Goal: Register for event/course

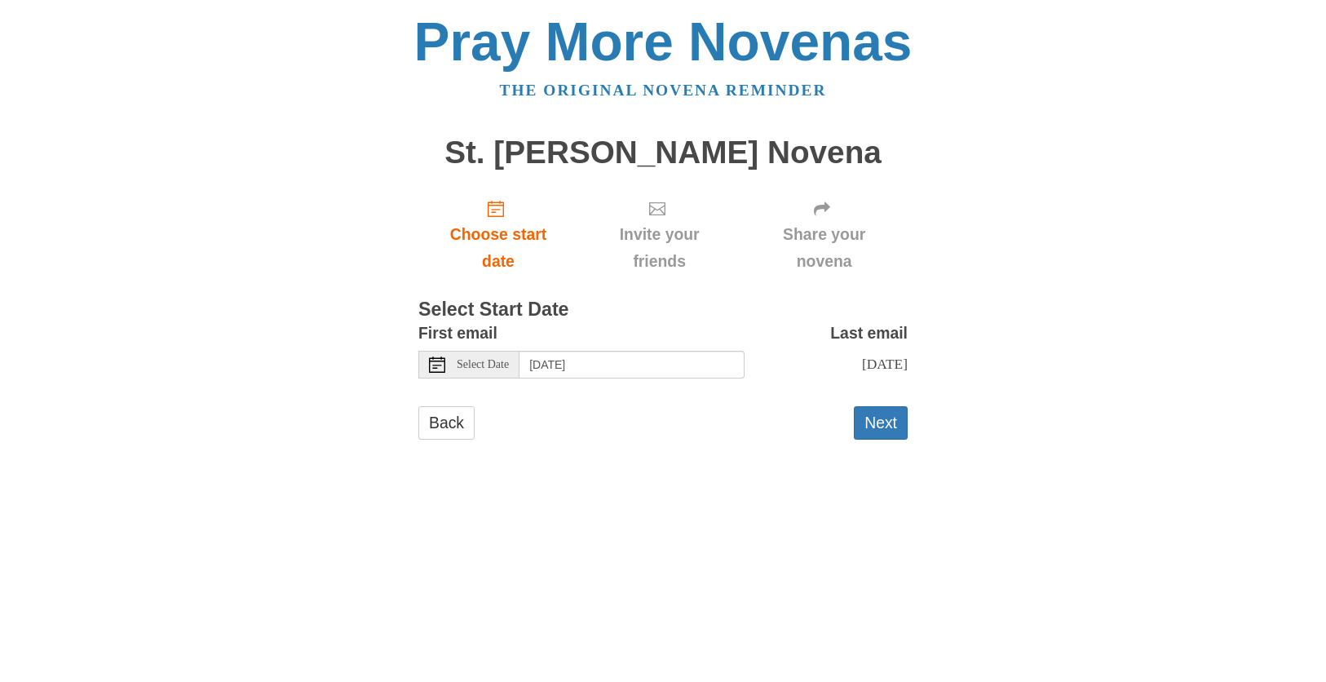
click at [504, 365] on span "Select Date" at bounding box center [483, 364] width 52 height 11
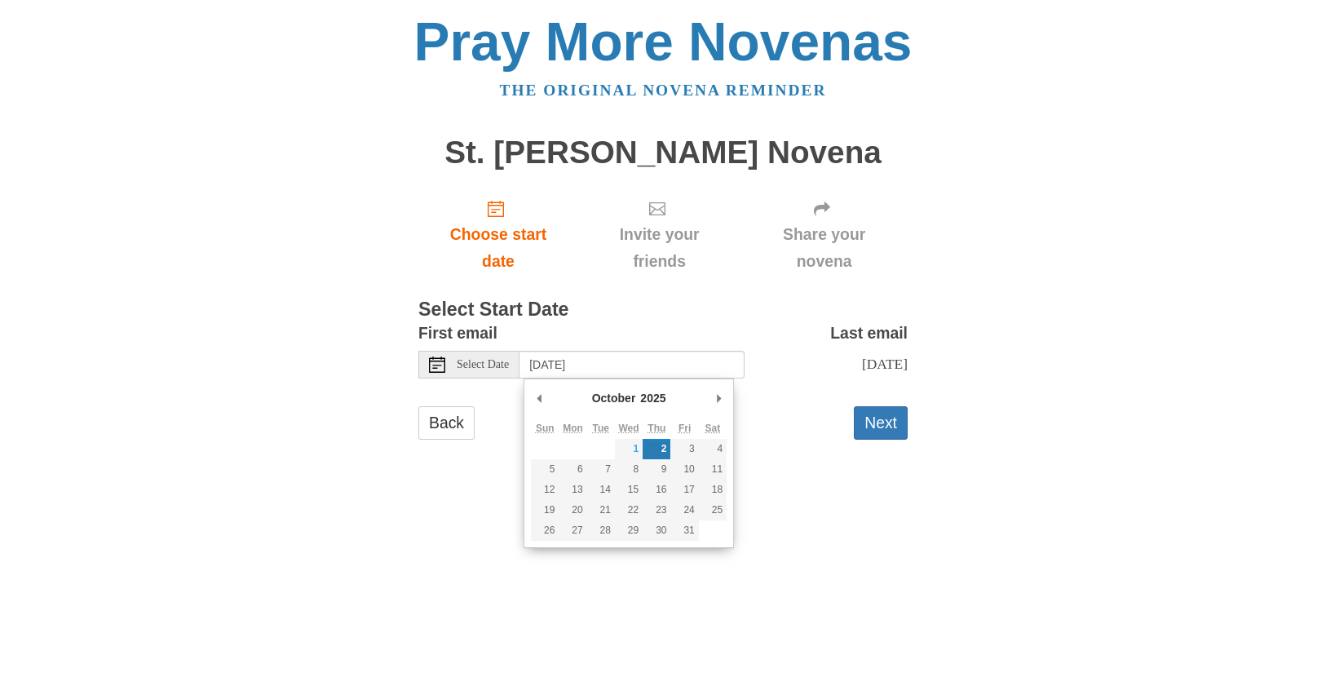
click at [769, 466] on main "St. Thomas Aquinas Novena Choose start date Invite your friends Share your nove…" at bounding box center [662, 296] width 489 height 352
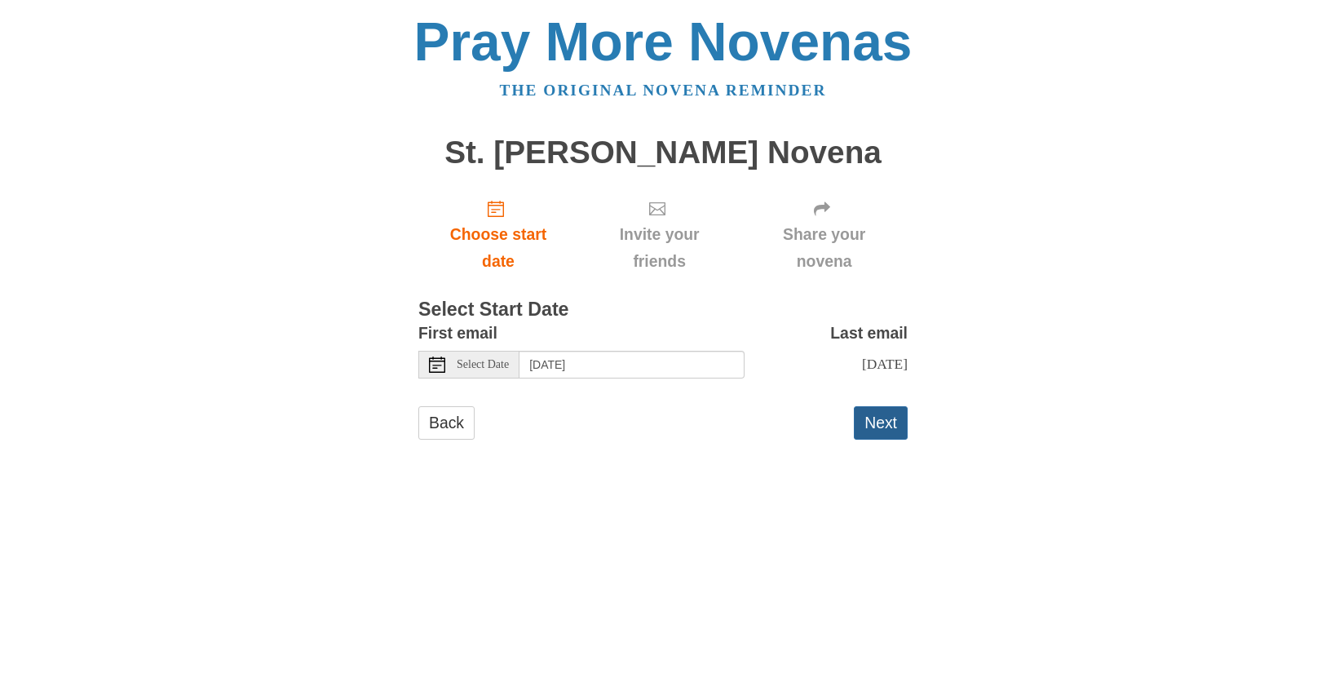
click at [887, 427] on button "Next" at bounding box center [881, 422] width 54 height 33
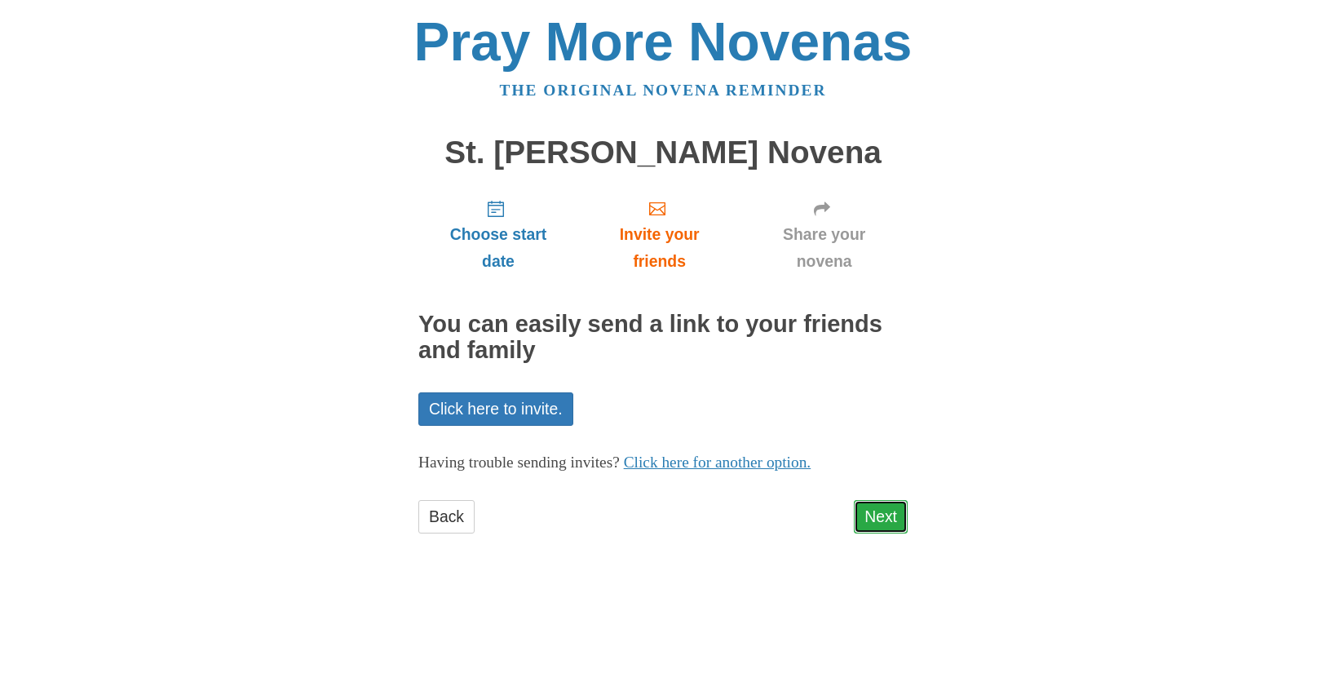
click at [871, 520] on link "Next" at bounding box center [881, 516] width 54 height 33
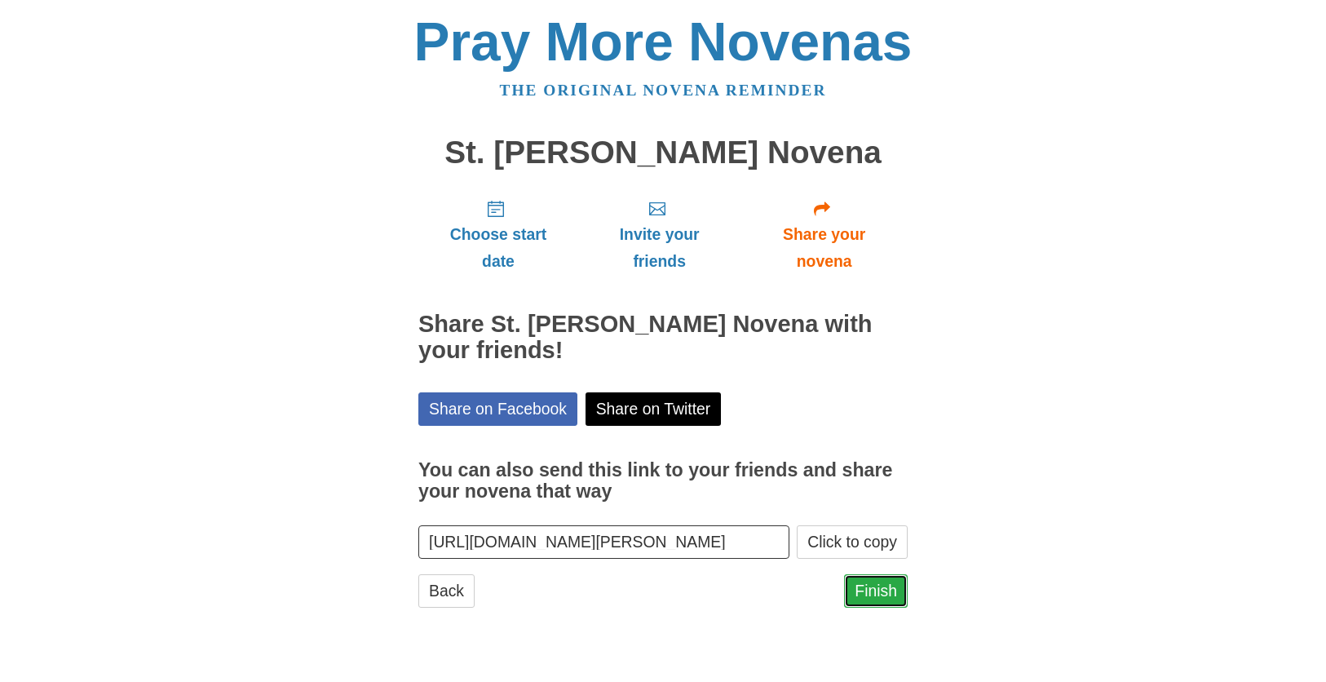
click at [870, 590] on link "Finish" at bounding box center [876, 590] width 64 height 33
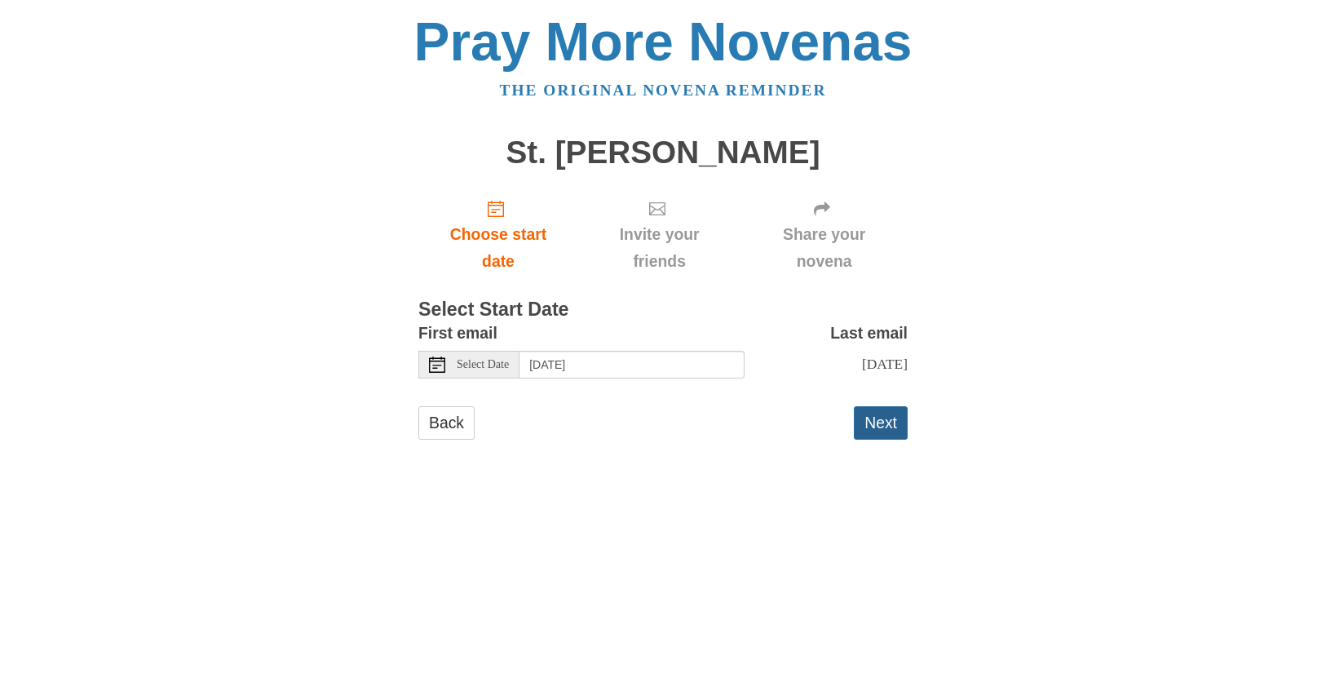
click at [877, 421] on button "Next" at bounding box center [881, 422] width 54 height 33
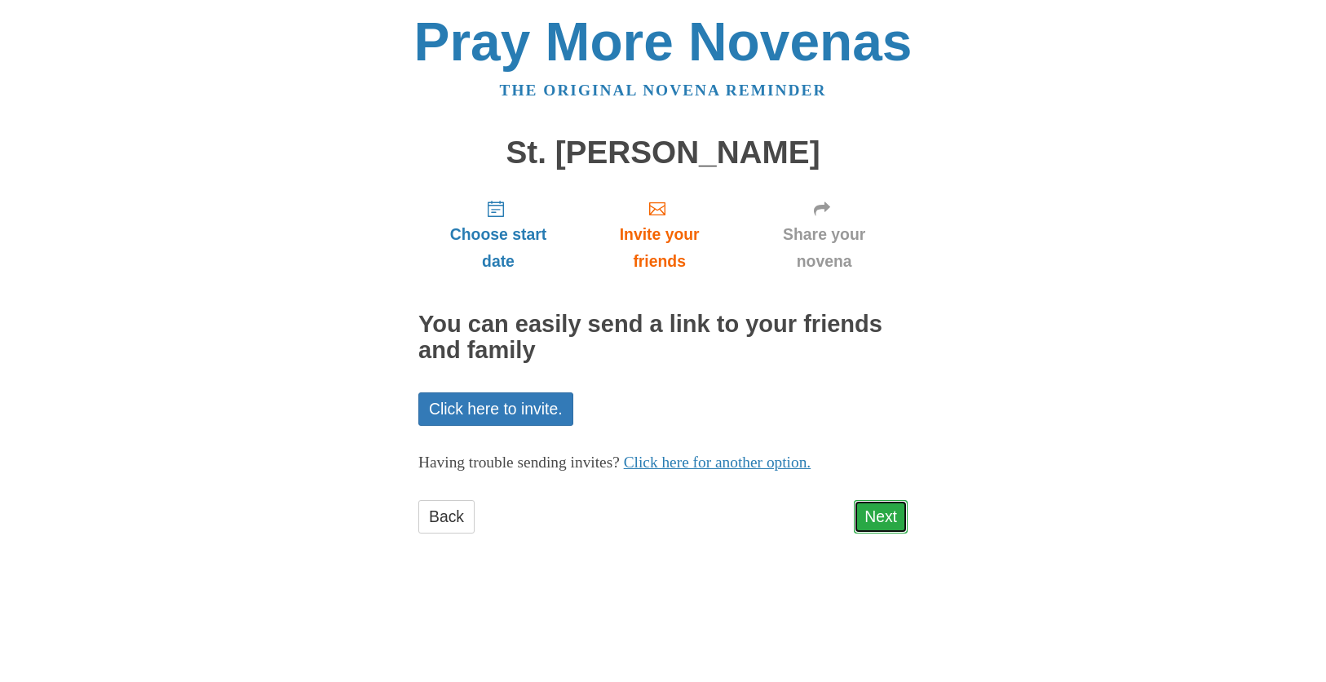
click at [878, 514] on link "Next" at bounding box center [881, 516] width 54 height 33
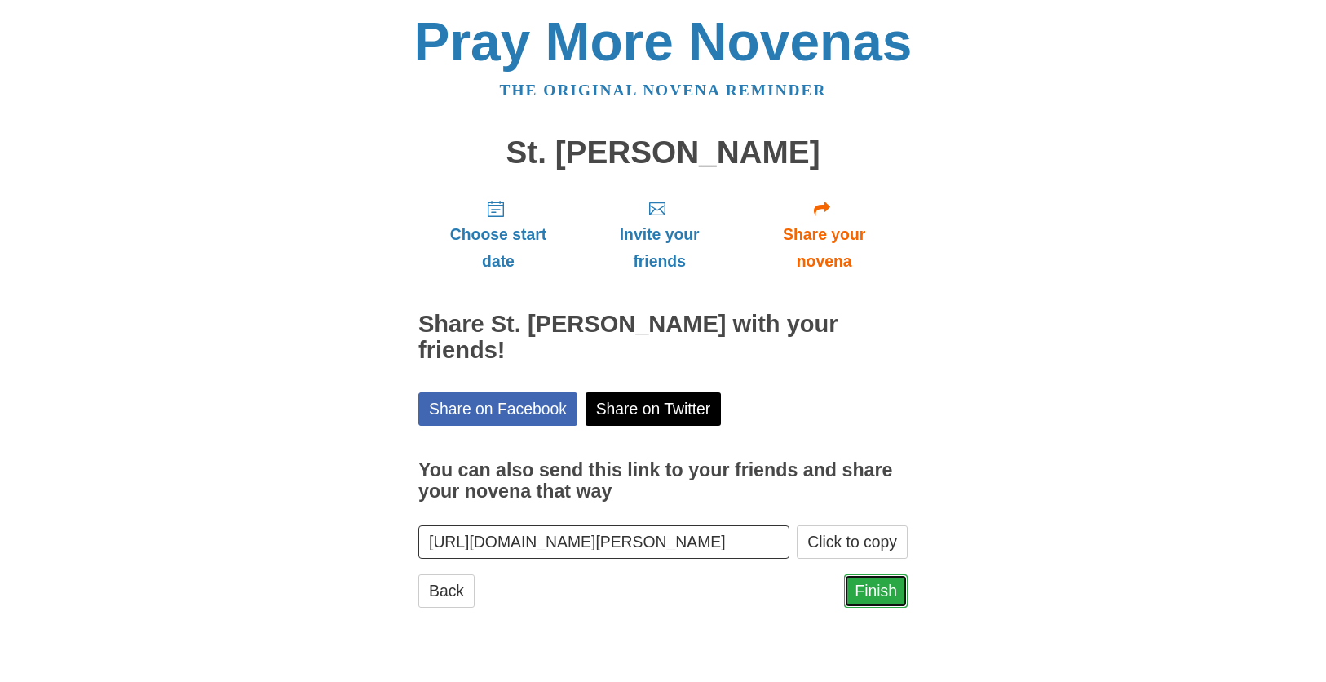
click at [883, 574] on link "Finish" at bounding box center [876, 590] width 64 height 33
